Goal: Information Seeking & Learning: Learn about a topic

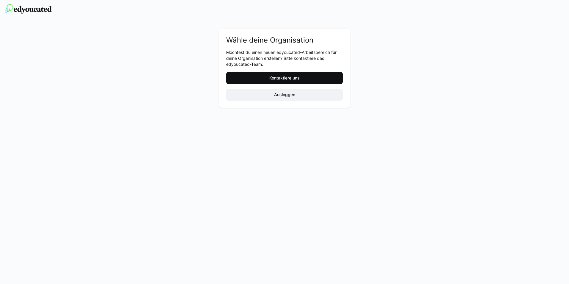
click at [281, 77] on span "Kontaktiere uns" at bounding box center [284, 78] width 32 height 6
click at [282, 92] on span "Ausloggen" at bounding box center [284, 95] width 23 height 6
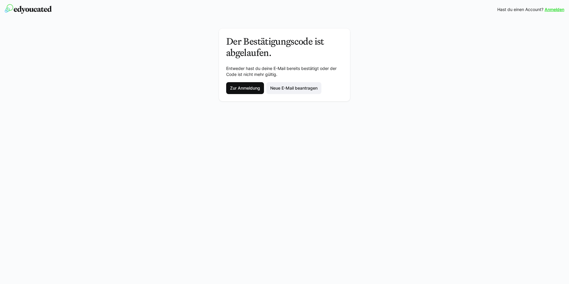
click at [242, 88] on span "Zur Anmeldung" at bounding box center [245, 88] width 32 height 6
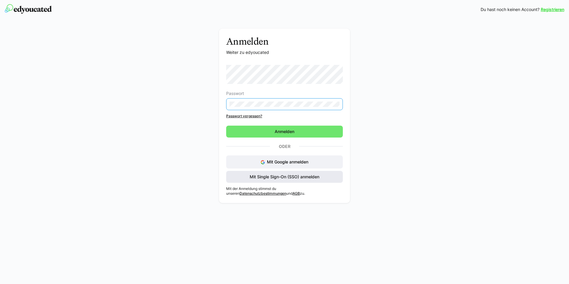
click at [284, 178] on span "Mit Single Sign-On (SSO) anmelden" at bounding box center [284, 177] width 117 height 12
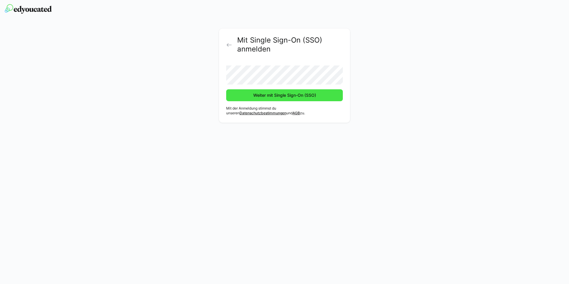
click at [260, 96] on span "Weiter mit Single Sign-On (SSO)" at bounding box center [284, 95] width 65 height 6
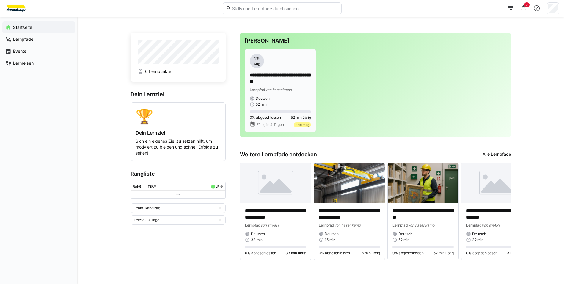
click at [288, 93] on div "**********" at bounding box center [280, 80] width 61 height 53
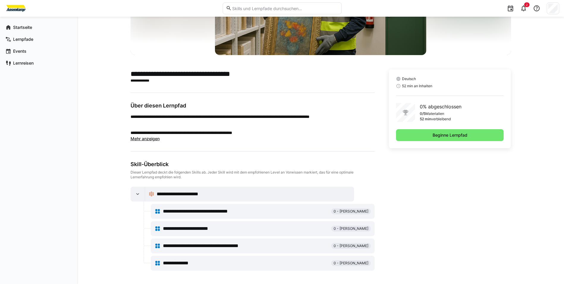
scroll to position [96, 0]
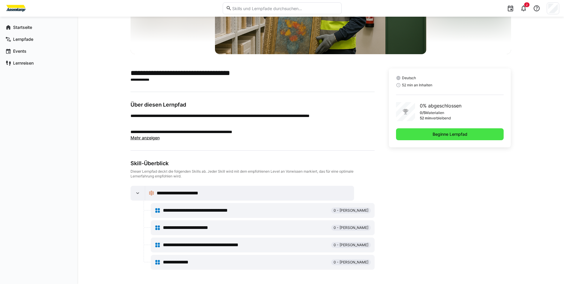
click at [433, 133] on span "Beginne Lernpfad" at bounding box center [450, 134] width 37 height 6
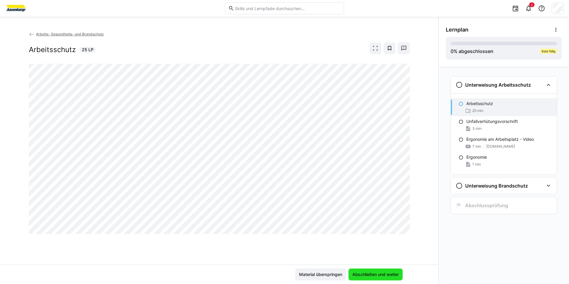
click at [370, 274] on span "Abschließen und weiter" at bounding box center [375, 274] width 48 height 6
click at [319, 274] on span "Material überspringen" at bounding box center [320, 274] width 45 height 6
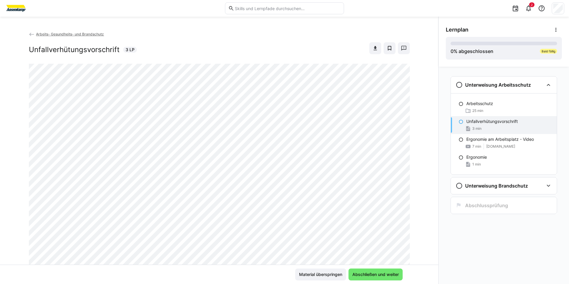
click at [32, 35] on eds-icon at bounding box center [32, 35] width 6 height 6
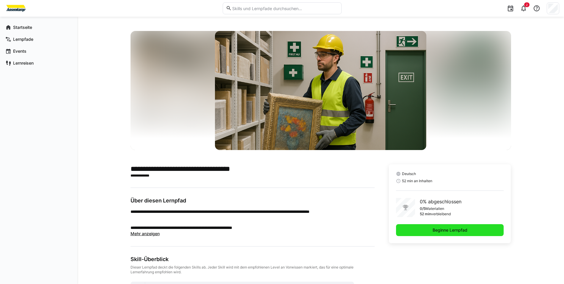
click at [447, 234] on span "Beginne Lernpfad" at bounding box center [450, 230] width 108 height 12
